Goal: Information Seeking & Learning: Learn about a topic

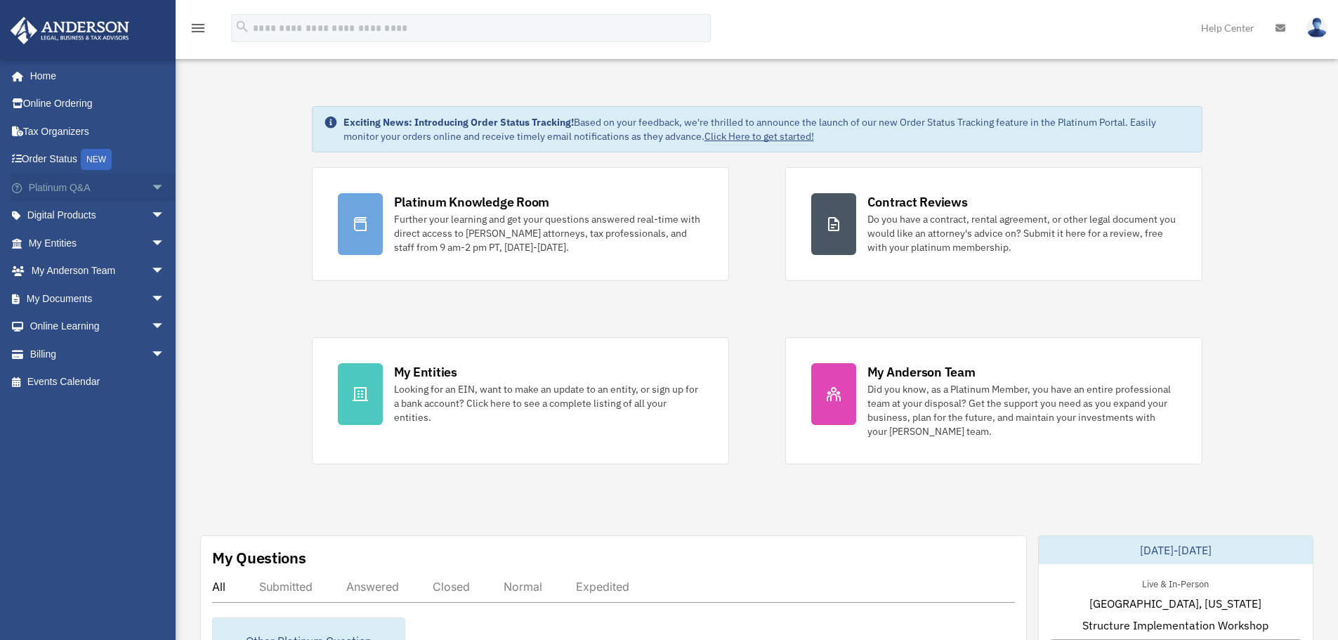
click at [114, 186] on link "Platinum Q&A arrow_drop_down" at bounding box center [98, 188] width 176 height 28
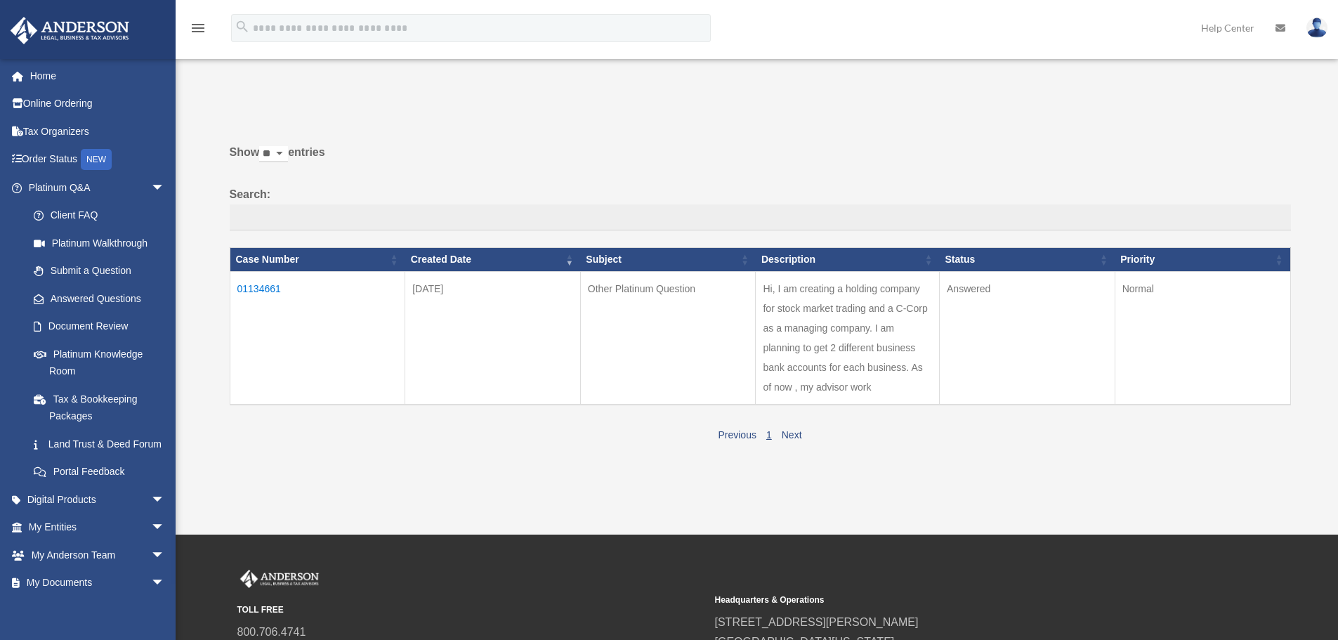
click at [264, 286] on td "01134661" at bounding box center [318, 337] width 176 height 133
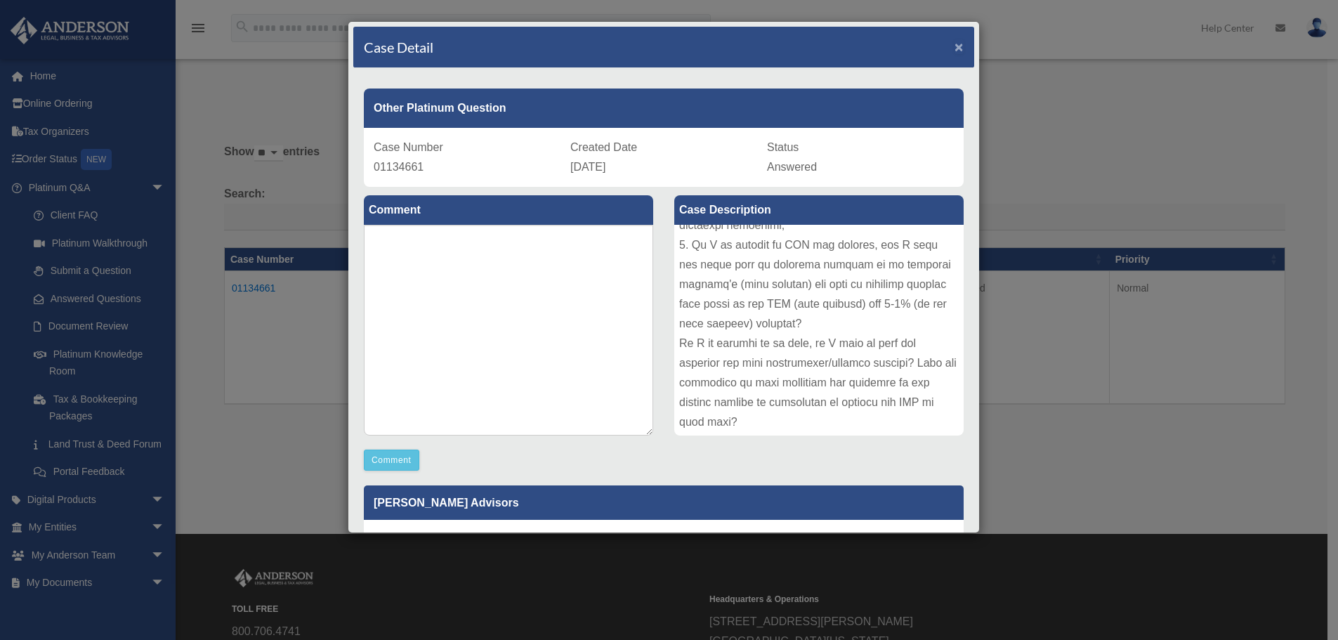
click at [955, 47] on span "×" at bounding box center [959, 47] width 9 height 16
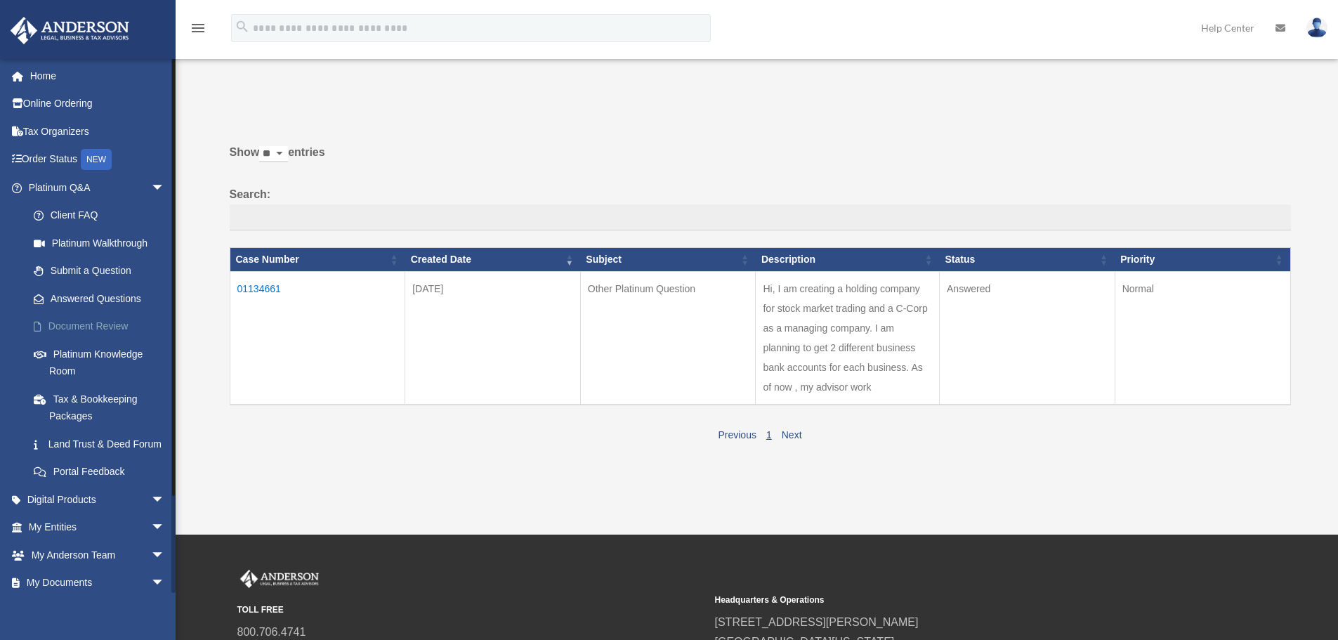
click at [85, 325] on link "Document Review" at bounding box center [103, 327] width 166 height 28
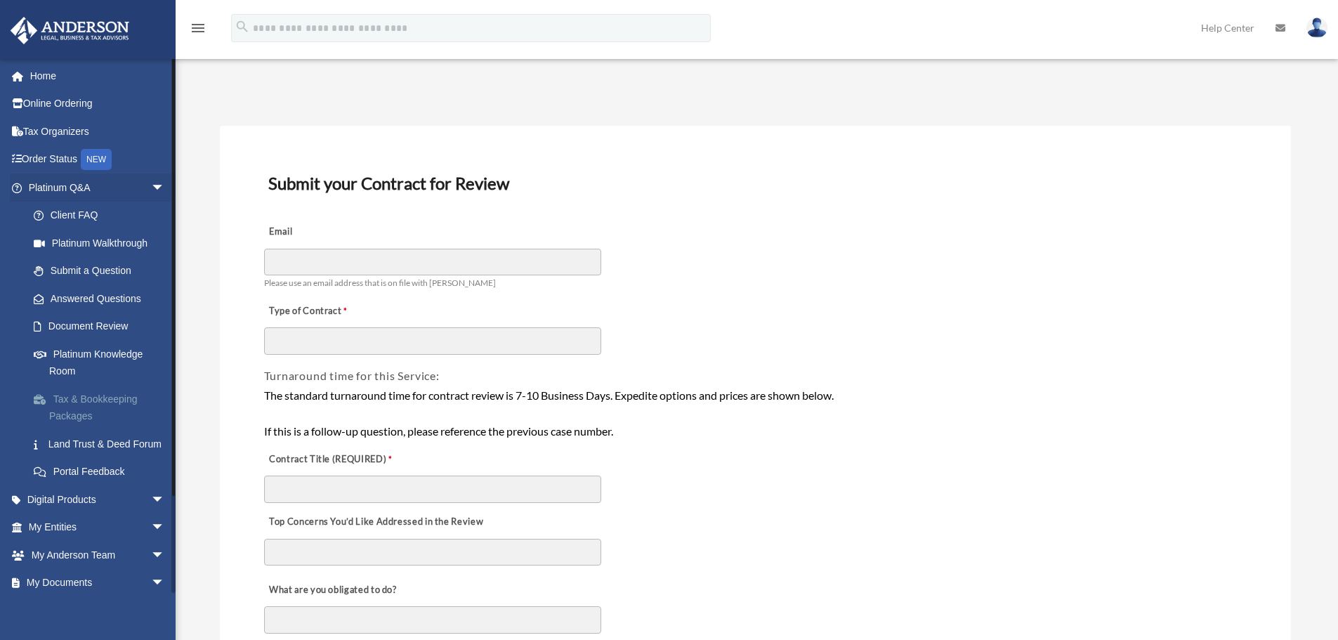
click at [86, 400] on link "Tax & Bookkeeping Packages" at bounding box center [103, 407] width 166 height 45
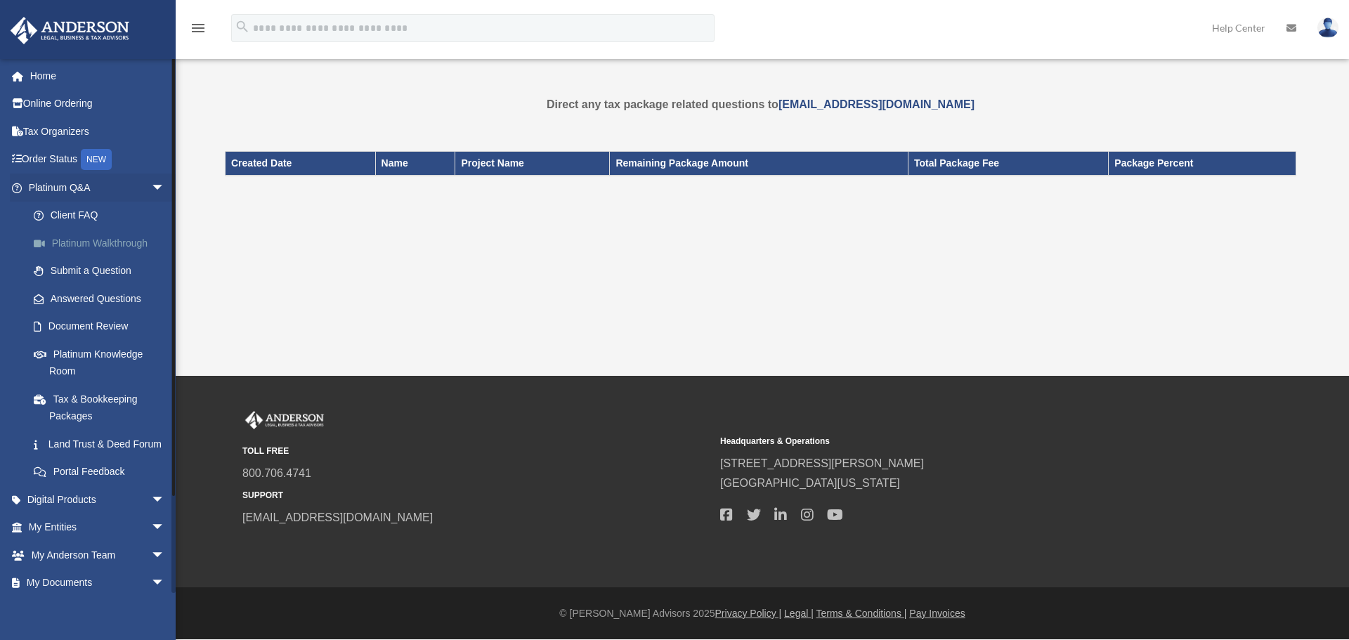
click at [74, 245] on link "Platinum Walkthrough" at bounding box center [103, 243] width 166 height 28
